Goal: Task Accomplishment & Management: Manage account settings

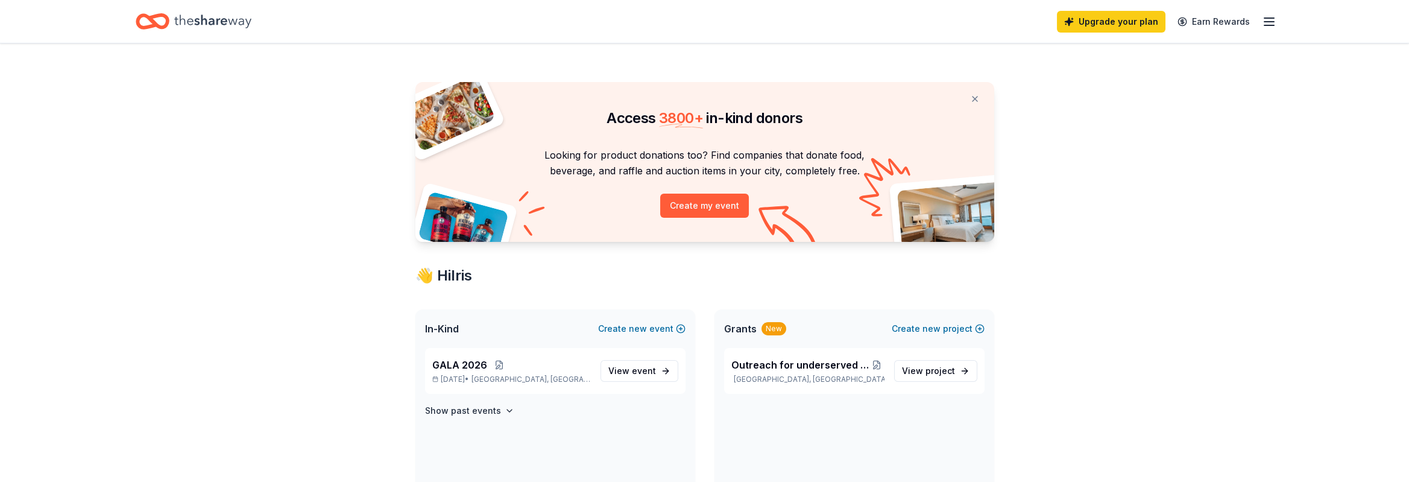
click at [1267, 18] on line "button" at bounding box center [1270, 18] width 10 height 0
click at [619, 369] on span "View event" at bounding box center [633, 371] width 48 height 14
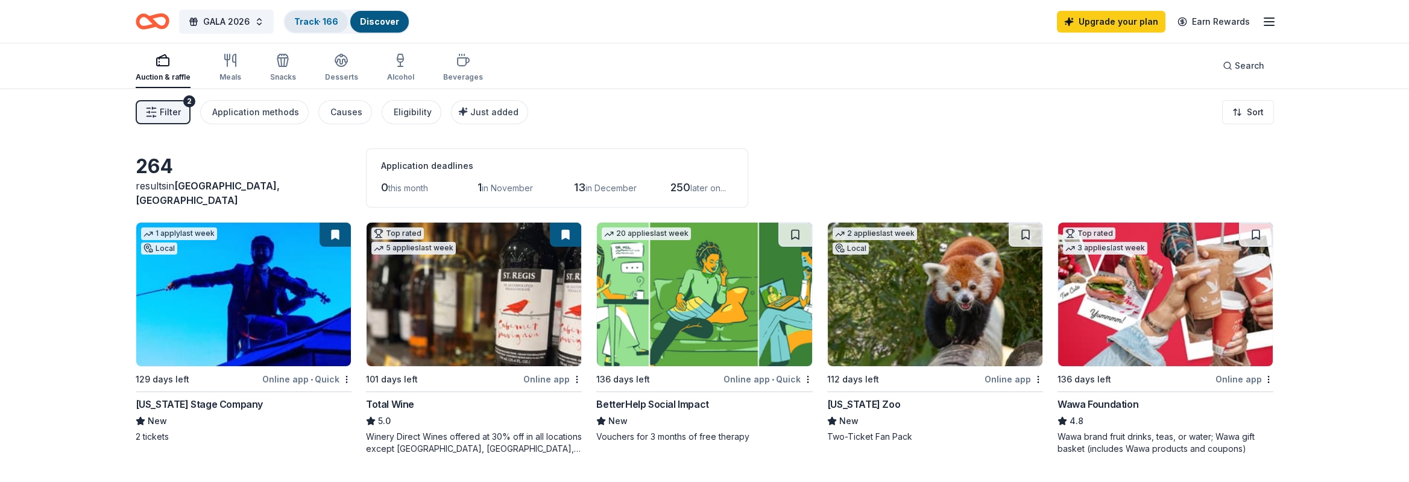
click at [315, 19] on link "Track · 166" at bounding box center [316, 21] width 44 height 10
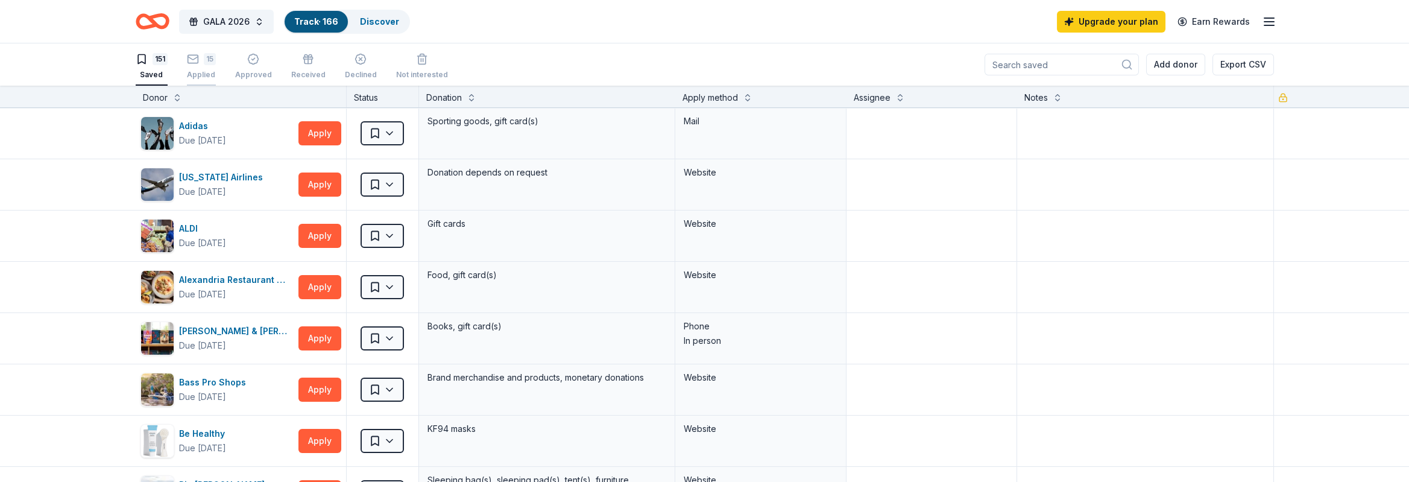
click at [194, 68] on div "15 Applied" at bounding box center [201, 66] width 29 height 27
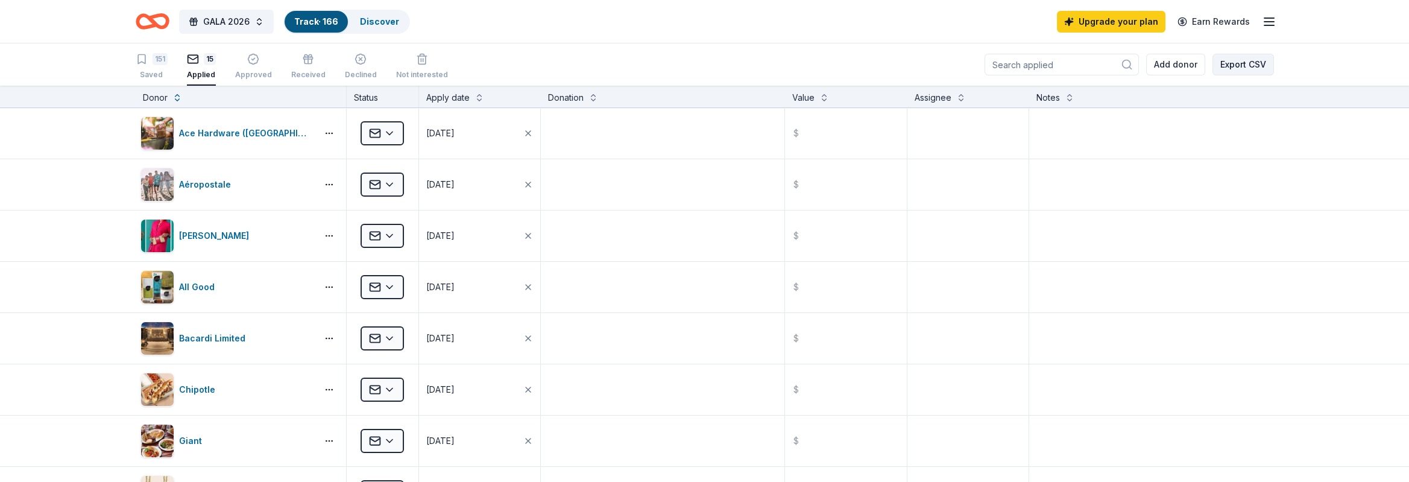
click at [1260, 65] on button "Export CSV" at bounding box center [1244, 65] width 62 height 22
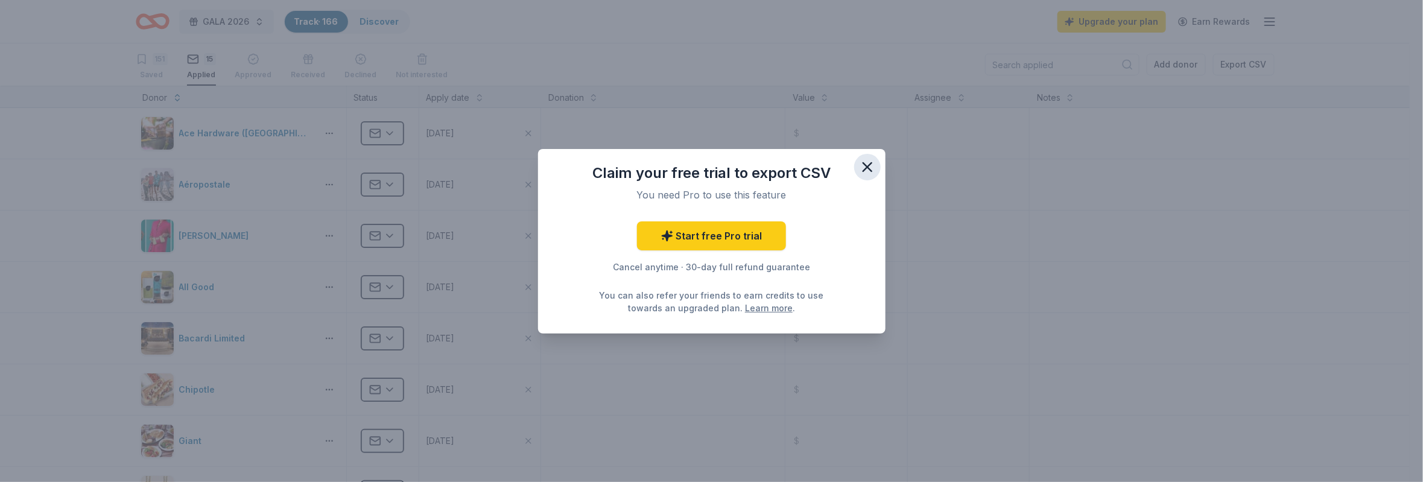
click at [871, 161] on icon "button" at bounding box center [867, 167] width 17 height 17
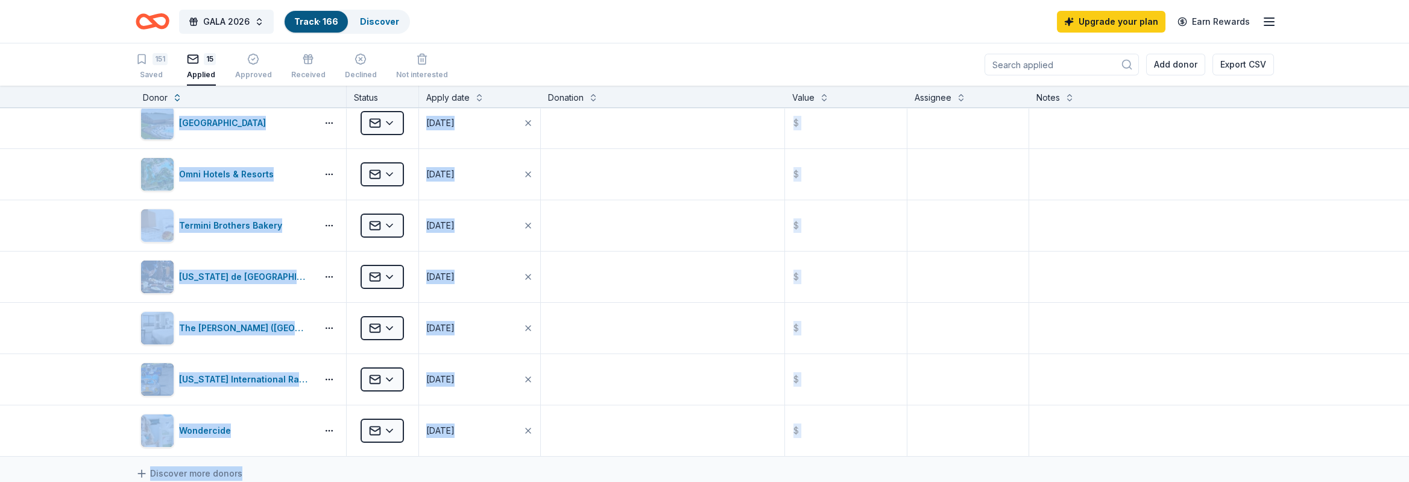
scroll to position [452, 0]
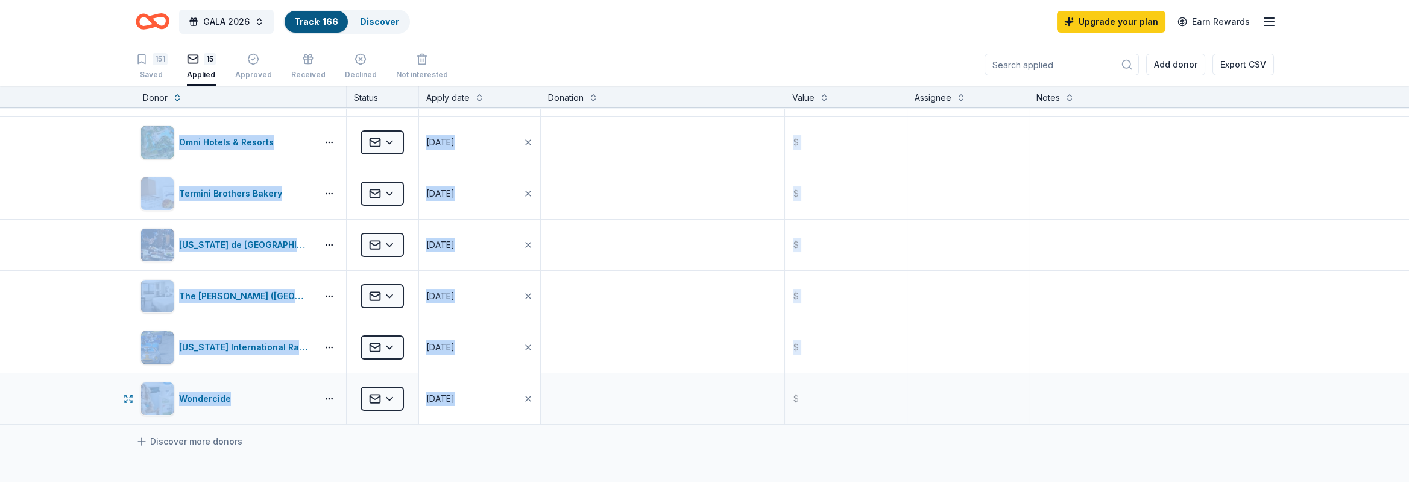
drag, startPoint x: 19, startPoint y: 115, endPoint x: 510, endPoint y: 408, distance: 572.1
click at [510, 408] on div "Ace Hardware ([GEOGRAPHIC_DATA]) Applied [DATE] $ Aéropostale Applied [DATE] $ …" at bounding box center [704, 57] width 1409 height 803
copy div "Ace Hardware ([GEOGRAPHIC_DATA]) Applied [DATE] $ Aéropostale Applied [DATE] $ …"
